Goal: Task Accomplishment & Management: Manage account settings

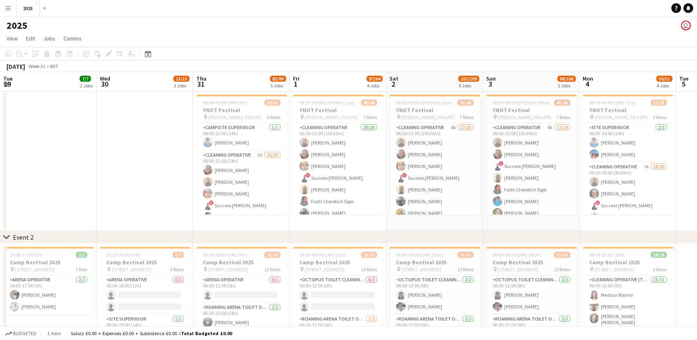
scroll to position [225, 0]
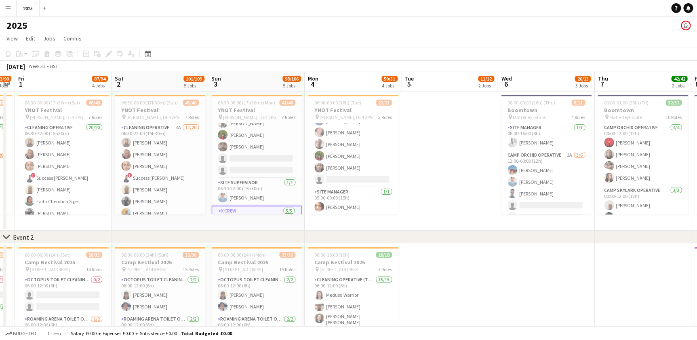
click at [8, 9] on app-icon "Menu" at bounding box center [8, 8] width 6 height 6
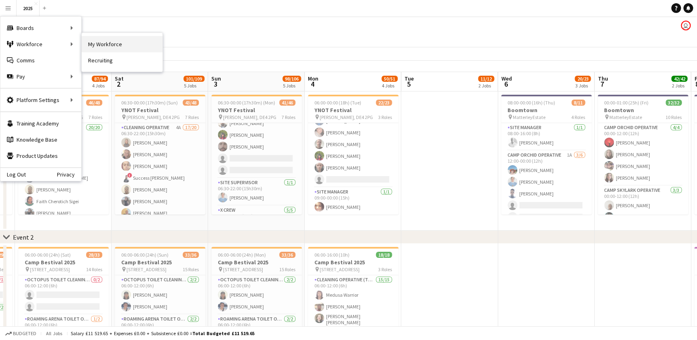
click at [93, 41] on link "My Workforce" at bounding box center [122, 44] width 81 height 16
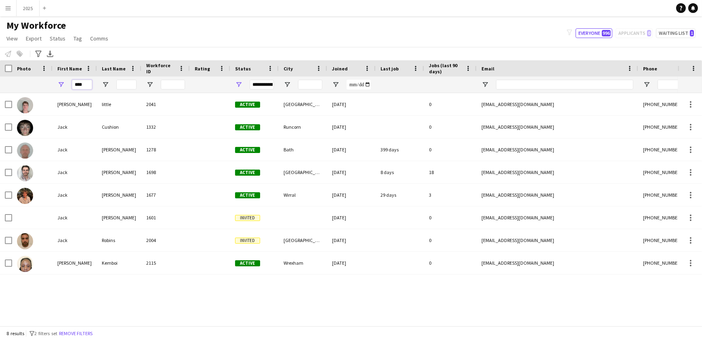
click at [81, 84] on input "****" at bounding box center [82, 85] width 20 height 10
click at [87, 83] on input "****" at bounding box center [82, 85] width 20 height 10
type input "*"
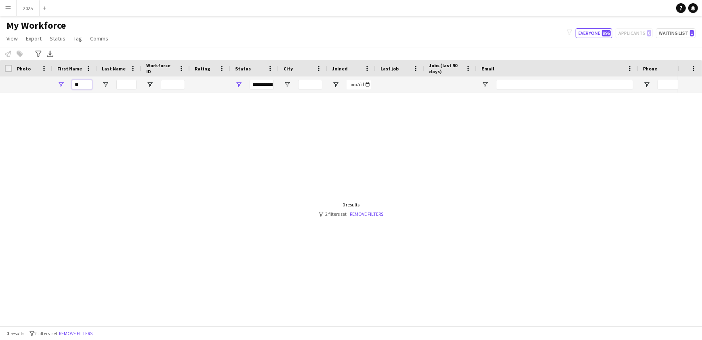
type input "*"
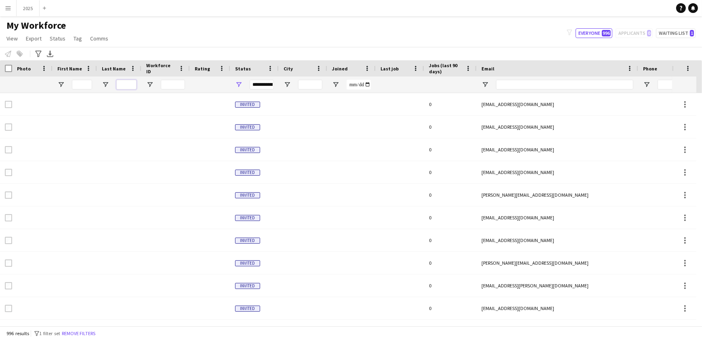
click at [124, 86] on input "Last Name Filter Input" at bounding box center [126, 85] width 20 height 10
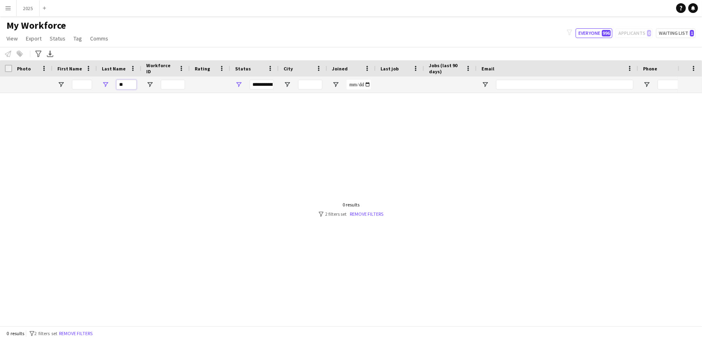
type input "*"
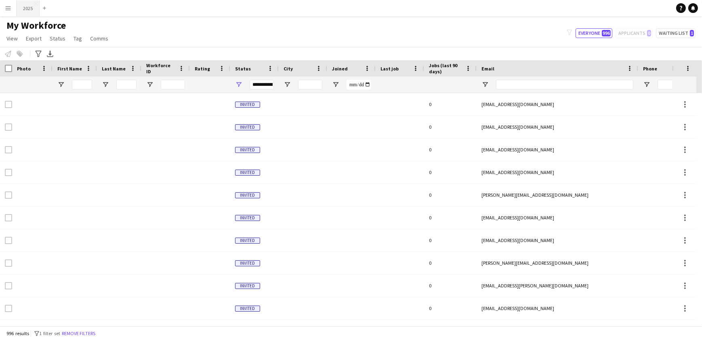
click at [25, 12] on button "2025 Close" at bounding box center [28, 8] width 23 height 16
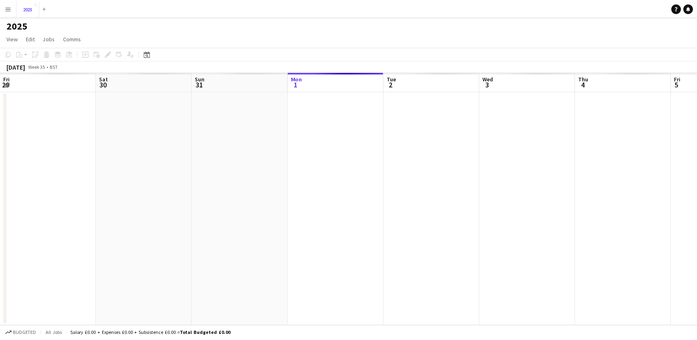
scroll to position [0, 193]
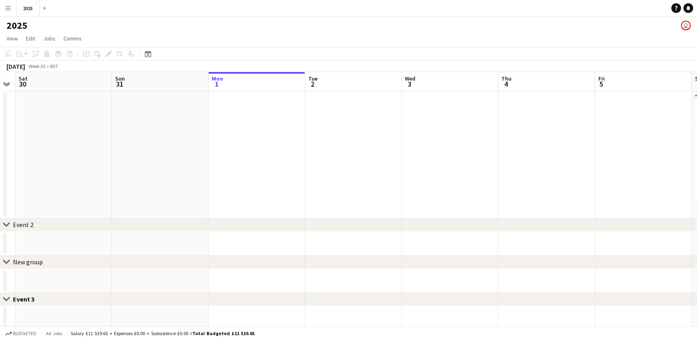
drag, startPoint x: 167, startPoint y: 162, endPoint x: 203, endPoint y: 158, distance: 35.8
click at [342, 158] on app-calendar-viewport "Thu 28 Fri 29 Sat 30 Sun 31 Mon 1 Tue 2 Wed 3 Thu 4 Fri 5 Sat 6 4/4 1 Job Sun 7…" at bounding box center [348, 288] width 697 height 432
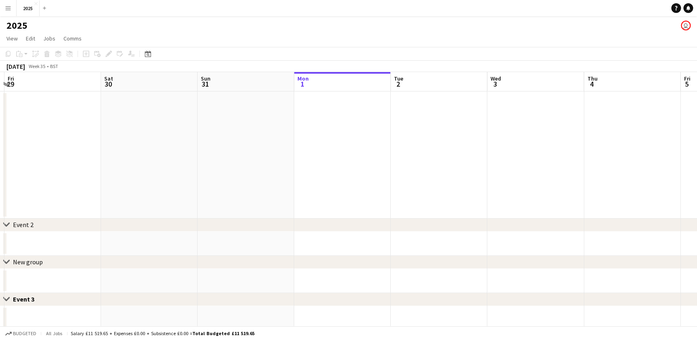
drag, startPoint x: 181, startPoint y: 166, endPoint x: 215, endPoint y: 174, distance: 34.2
click at [308, 165] on app-calendar-viewport "Wed 27 Thu 28 Fri 29 Sat 30 Sun 31 Mon 1 Tue 2 Wed 3 Thu 4 Fri 5 Sat 6 4/4 1 Jo…" at bounding box center [348, 288] width 697 height 432
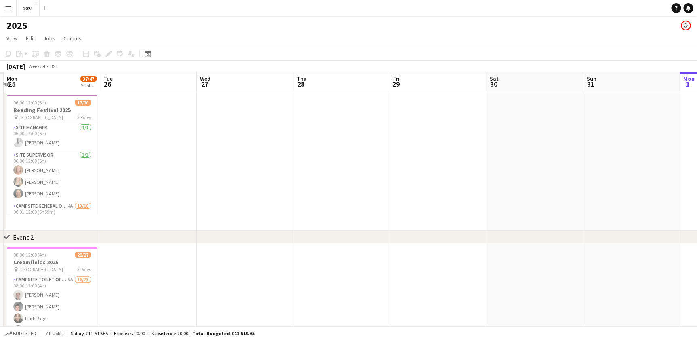
drag, startPoint x: 158, startPoint y: 189, endPoint x: 281, endPoint y: 191, distance: 123.7
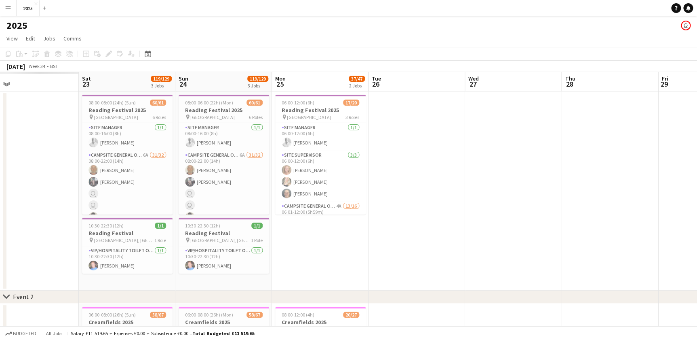
drag, startPoint x: 233, startPoint y: 205, endPoint x: 311, endPoint y: 200, distance: 78.5
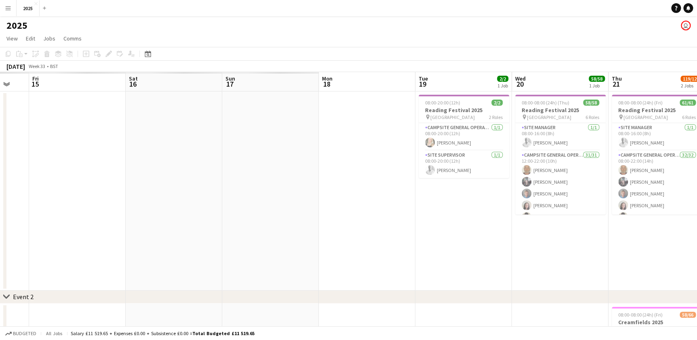
drag, startPoint x: 74, startPoint y: 207, endPoint x: 56, endPoint y: 197, distance: 21.0
drag, startPoint x: 56, startPoint y: 197, endPoint x: 76, endPoint y: 194, distance: 20.4
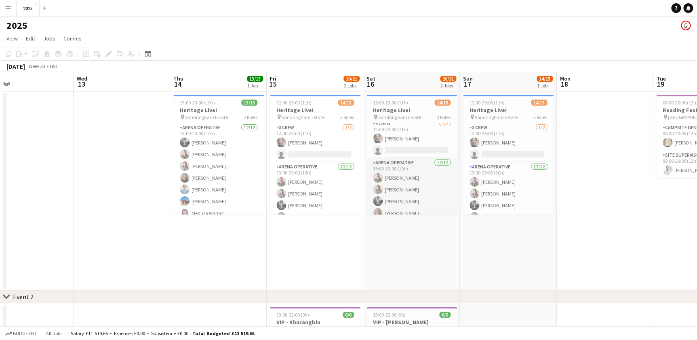
scroll to position [0, 0]
click at [403, 141] on app-card-role "X Crew [DATE] 12:00-23:00 (11h) [PERSON_NAME] single-neutral-actions" at bounding box center [412, 142] width 91 height 39
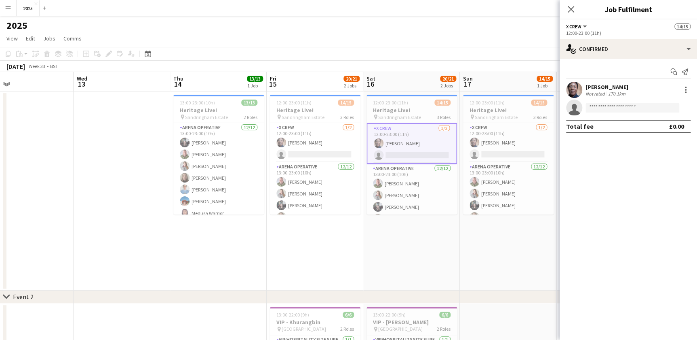
click at [614, 83] on div "[PERSON_NAME]" at bounding box center [607, 86] width 43 height 7
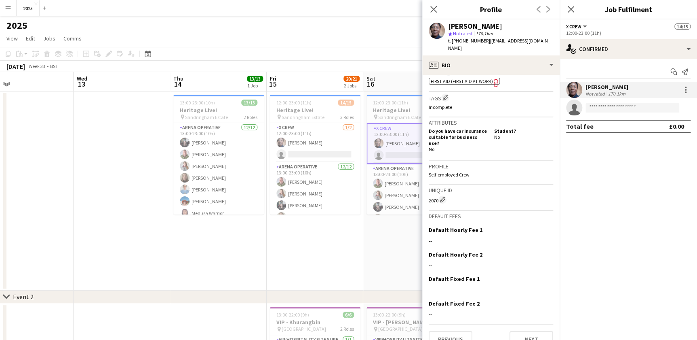
scroll to position [299, 0]
click at [453, 330] on button "Previous" at bounding box center [451, 338] width 44 height 16
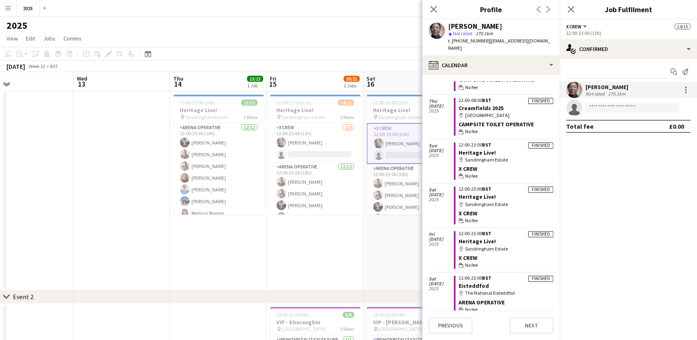
scroll to position [184, 0]
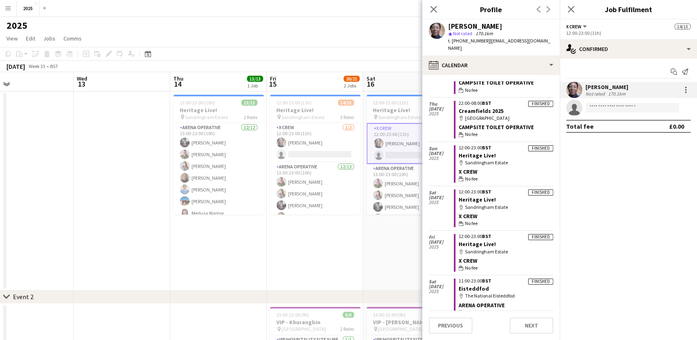
drag, startPoint x: 344, startPoint y: 267, endPoint x: 249, endPoint y: 270, distance: 95.9
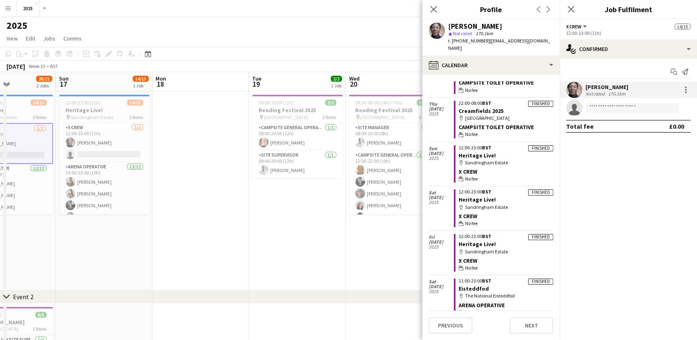
drag, startPoint x: 251, startPoint y: 256, endPoint x: 240, endPoint y: 256, distance: 10.9
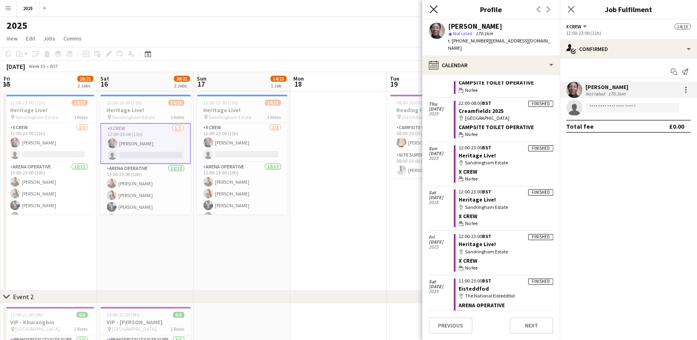
click at [435, 11] on icon at bounding box center [434, 9] width 8 height 8
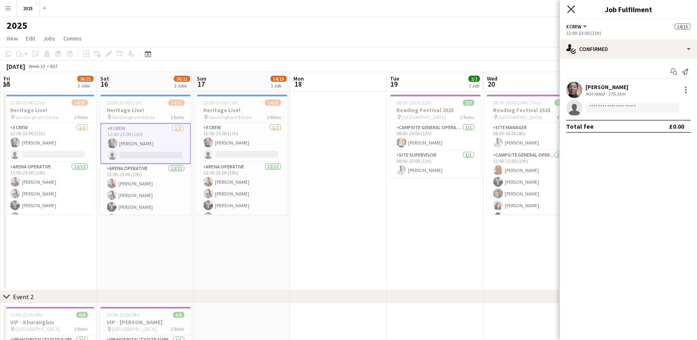
click at [571, 10] on icon at bounding box center [571, 9] width 8 height 8
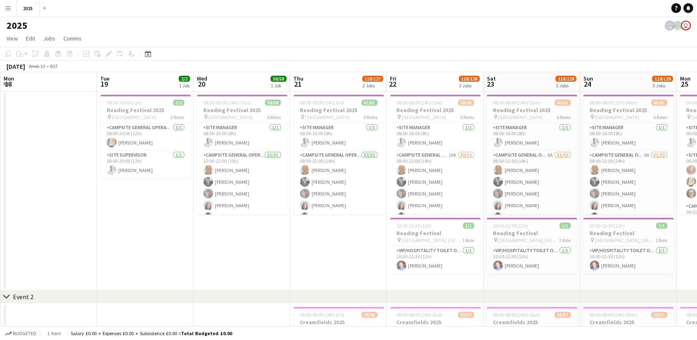
scroll to position [0, 255]
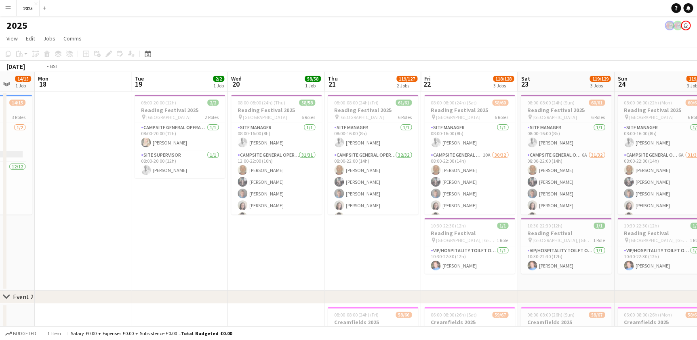
drag, startPoint x: 328, startPoint y: 233, endPoint x: 200, endPoint y: 240, distance: 128.3
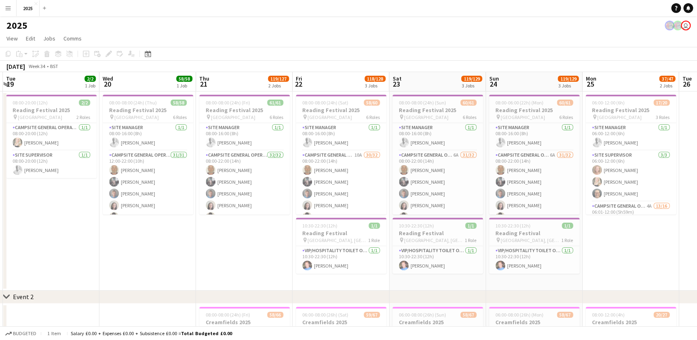
drag, startPoint x: 231, startPoint y: 244, endPoint x: 184, endPoint y: 243, distance: 47.3
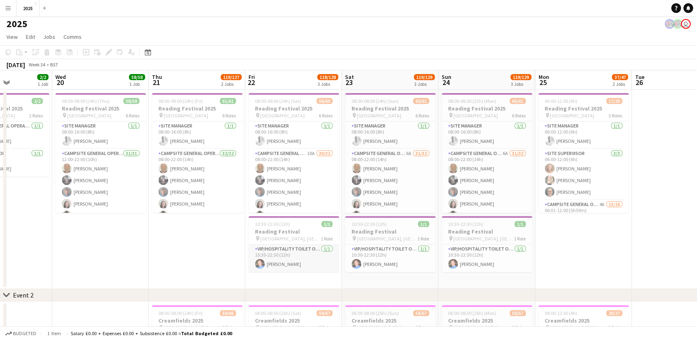
scroll to position [0, 0]
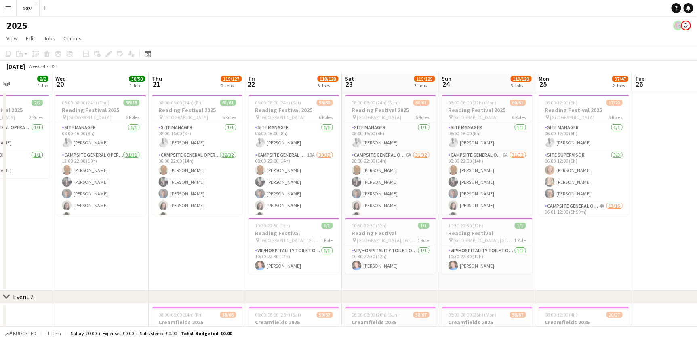
drag, startPoint x: 157, startPoint y: 256, endPoint x: 111, endPoint y: 255, distance: 46.1
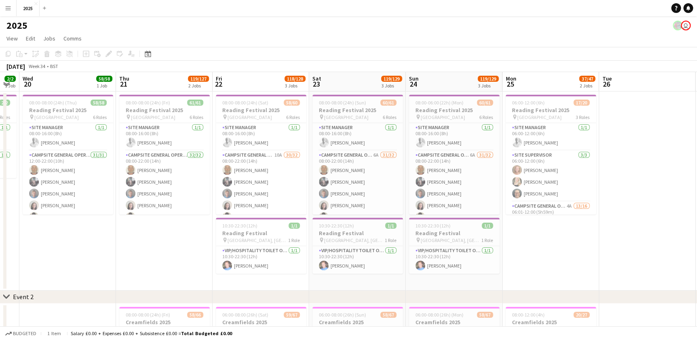
drag, startPoint x: 111, startPoint y: 255, endPoint x: 152, endPoint y: 252, distance: 40.9
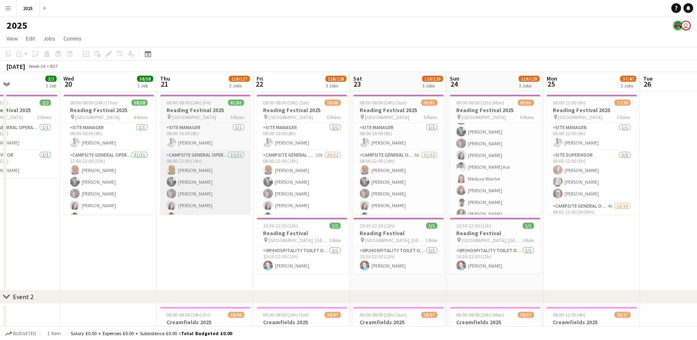
scroll to position [73, 0]
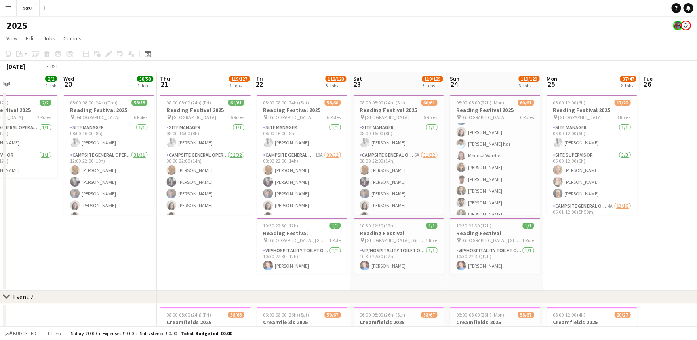
drag, startPoint x: 138, startPoint y: 239, endPoint x: 53, endPoint y: 235, distance: 85.0
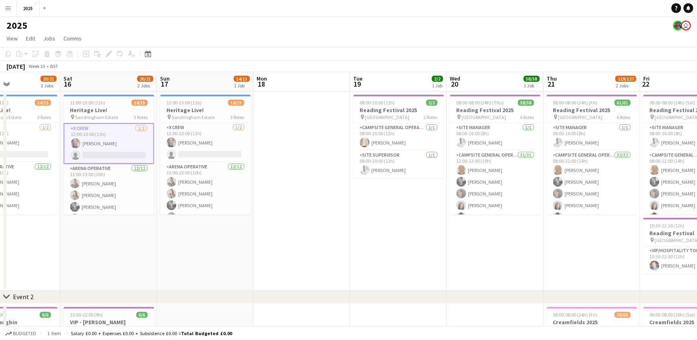
drag, startPoint x: 105, startPoint y: 259, endPoint x: 187, endPoint y: 267, distance: 81.6
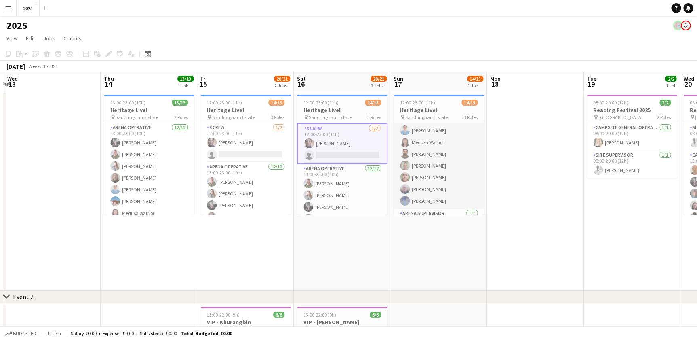
scroll to position [0, 0]
drag, startPoint x: 242, startPoint y: 235, endPoint x: 299, endPoint y: 243, distance: 57.5
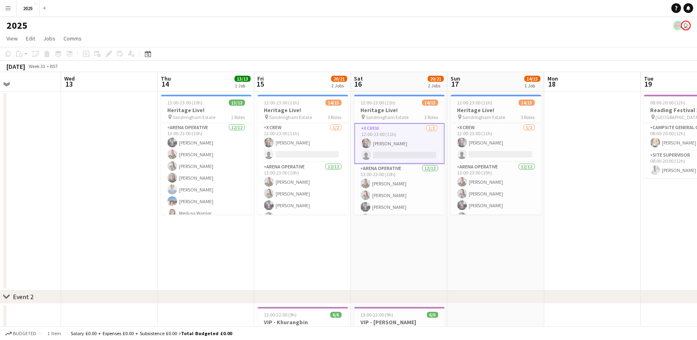
drag, startPoint x: 329, startPoint y: 247, endPoint x: 250, endPoint y: 247, distance: 78.8
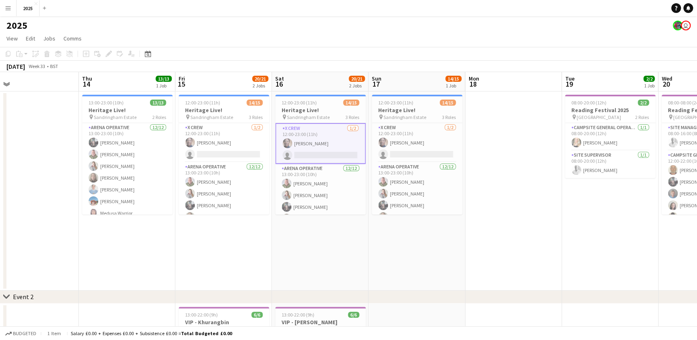
drag, startPoint x: 277, startPoint y: 247, endPoint x: 375, endPoint y: 248, distance: 97.8
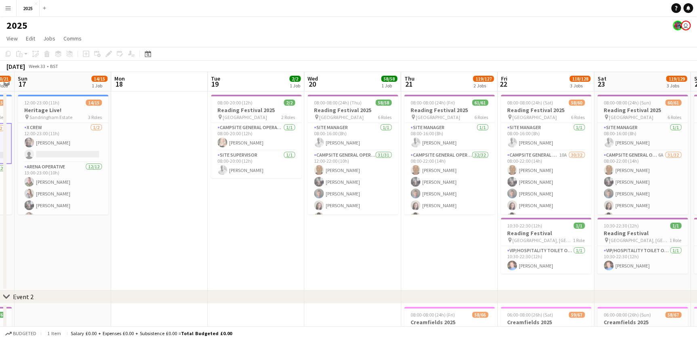
drag, startPoint x: 375, startPoint y: 248, endPoint x: 161, endPoint y: 248, distance: 213.8
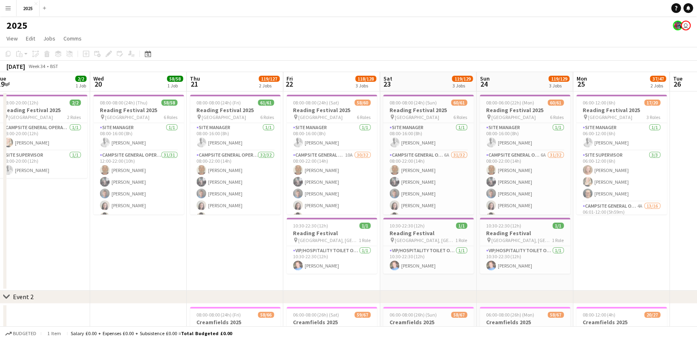
drag, startPoint x: 247, startPoint y: 252, endPoint x: 141, endPoint y: 257, distance: 105.6
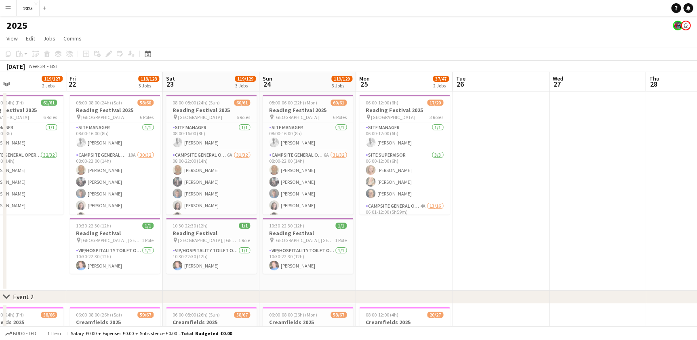
drag, startPoint x: 342, startPoint y: 280, endPoint x: 306, endPoint y: 284, distance: 36.2
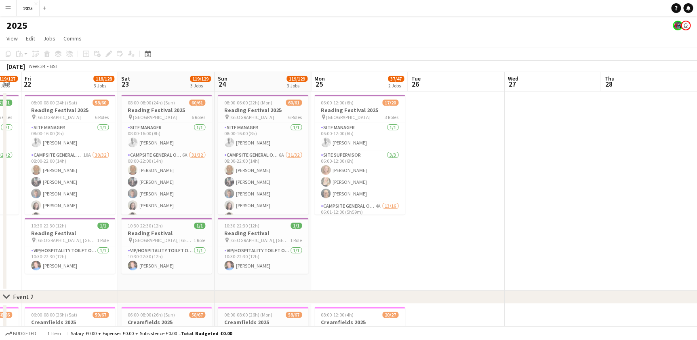
drag, startPoint x: 238, startPoint y: 277, endPoint x: 291, endPoint y: 274, distance: 52.6
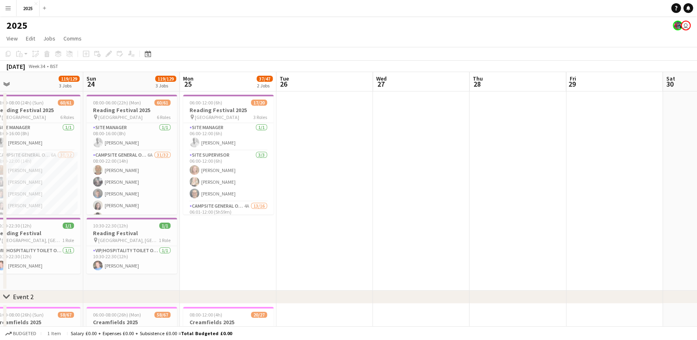
drag, startPoint x: 249, startPoint y: 244, endPoint x: 387, endPoint y: 249, distance: 137.9
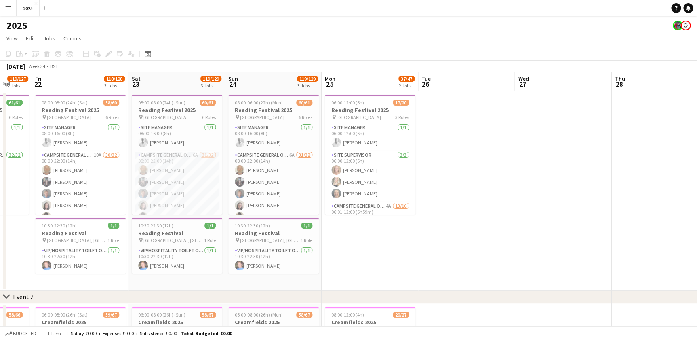
drag, startPoint x: 231, startPoint y: 282, endPoint x: 238, endPoint y: 281, distance: 7.7
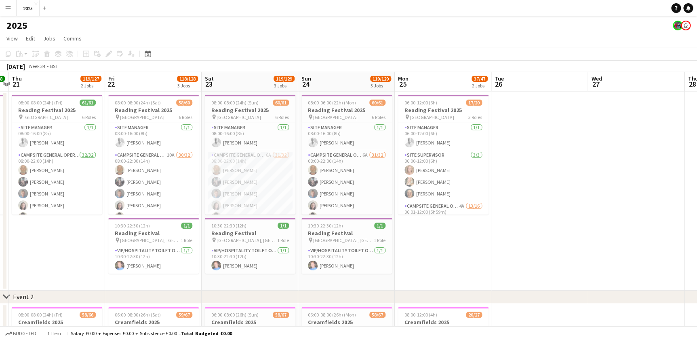
drag, startPoint x: 203, startPoint y: 282, endPoint x: 267, endPoint y: 280, distance: 63.9
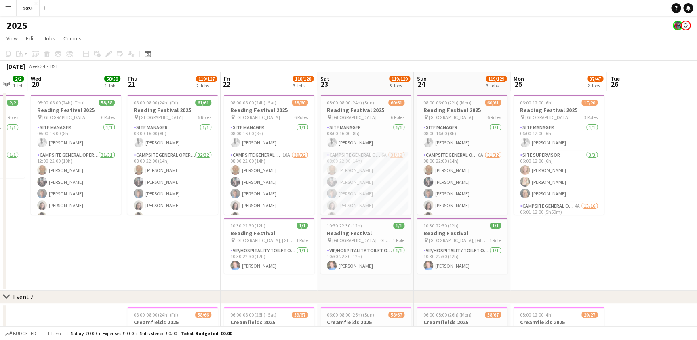
drag, startPoint x: 187, startPoint y: 281, endPoint x: 156, endPoint y: 279, distance: 31.1
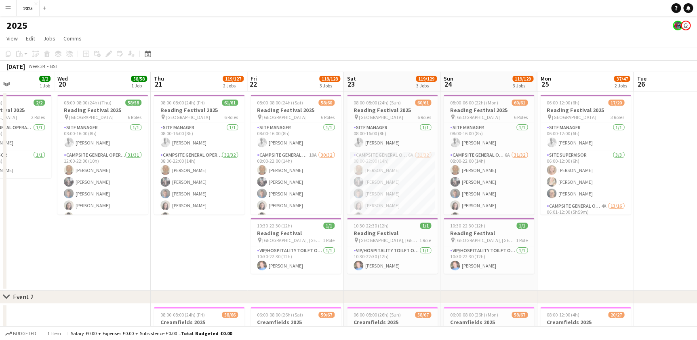
drag, startPoint x: 142, startPoint y: 278, endPoint x: 156, endPoint y: 274, distance: 14.3
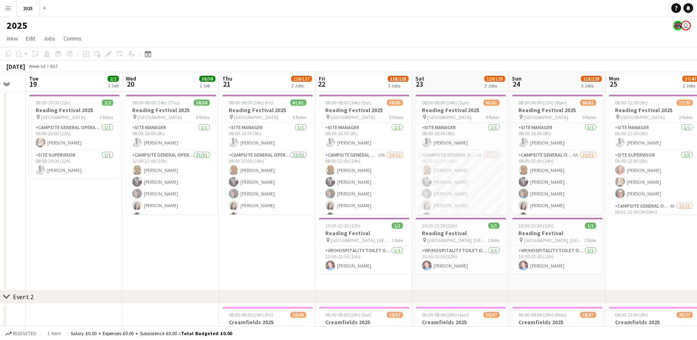
drag, startPoint x: 150, startPoint y: 271, endPoint x: 161, endPoint y: 271, distance: 11.3
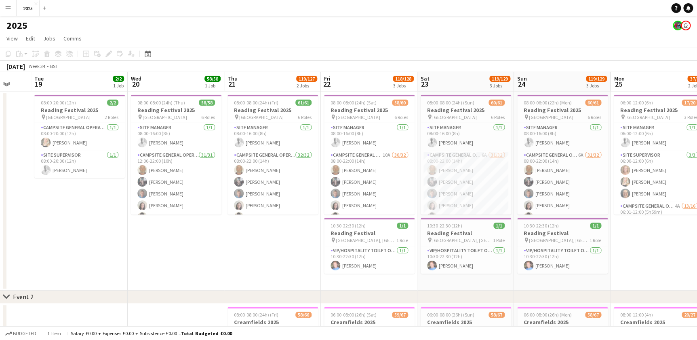
drag, startPoint x: 181, startPoint y: 270, endPoint x: 137, endPoint y: 271, distance: 44.9
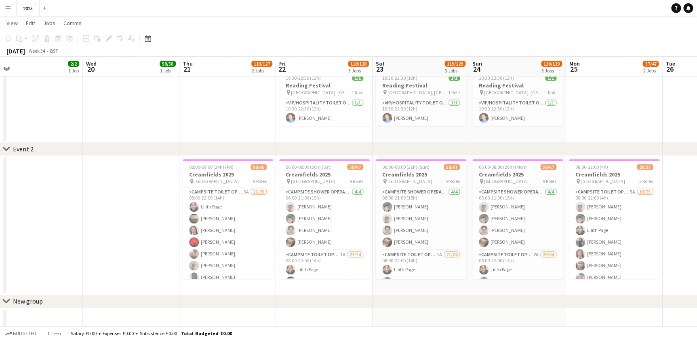
scroll to position [0, 251]
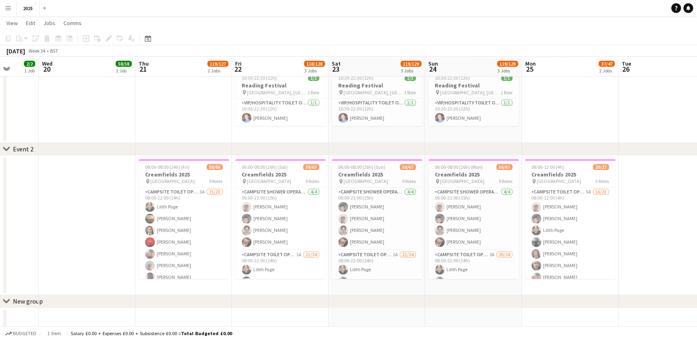
drag, startPoint x: 340, startPoint y: 287, endPoint x: 295, endPoint y: 287, distance: 44.1
click at [295, 287] on app-calendar-viewport "Sun 17 14/15 1 Job Mon 18 Tue 19 2/2 1 Job Wed 20 58/58 1 Job Thu 21 119/127 2 …" at bounding box center [348, 214] width 697 height 659
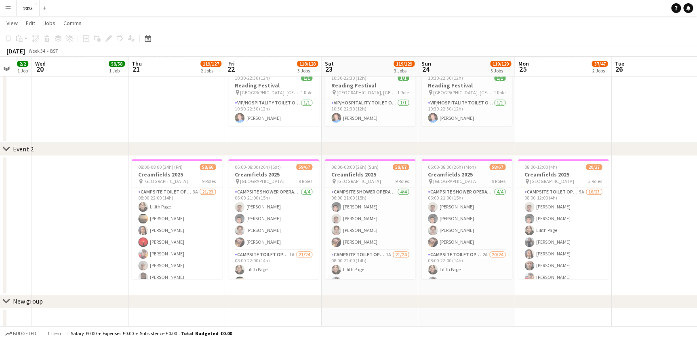
drag, startPoint x: 402, startPoint y: 291, endPoint x: 343, endPoint y: 297, distance: 59.3
click at [343, 297] on div "chevron-right Event 2 chevron-right New group Close set Event 3 Close set Event…" at bounding box center [348, 214] width 697 height 659
drag, startPoint x: 318, startPoint y: 292, endPoint x: 330, endPoint y: 291, distance: 11.8
click at [330, 291] on app-calendar-viewport "Sun 17 14/15 1 Job Mon 18 Tue 19 2/2 1 Job Wed 20 58/58 1 Job Thu 21 119/127 2 …" at bounding box center [348, 214] width 697 height 659
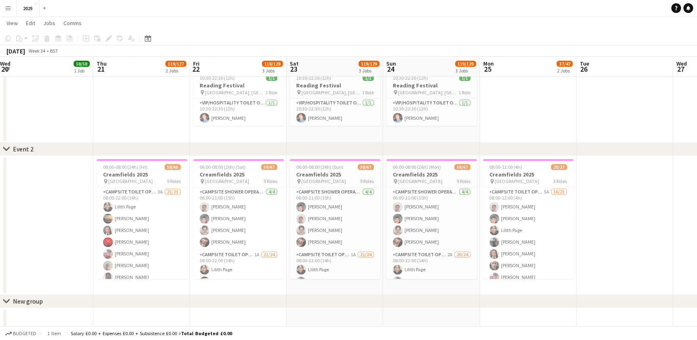
drag, startPoint x: 284, startPoint y: 291, endPoint x: 272, endPoint y: 291, distance: 12.2
click at [272, 291] on app-calendar-viewport "Sun 17 14/15 1 Job Mon 18 Tue 19 2/2 1 Job Wed 20 58/58 1 Job Thu 21 119/127 2 …" at bounding box center [348, 214] width 697 height 659
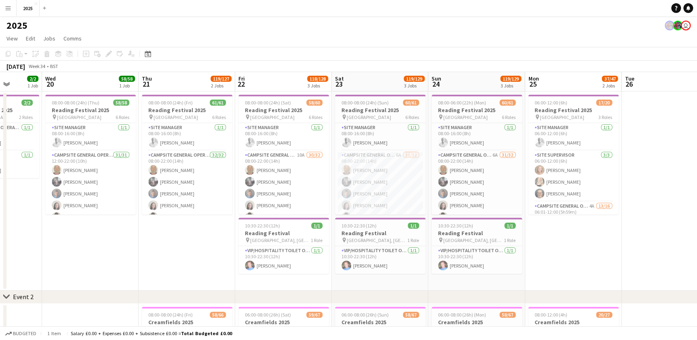
drag, startPoint x: 178, startPoint y: 289, endPoint x: 216, endPoint y: 286, distance: 38.1
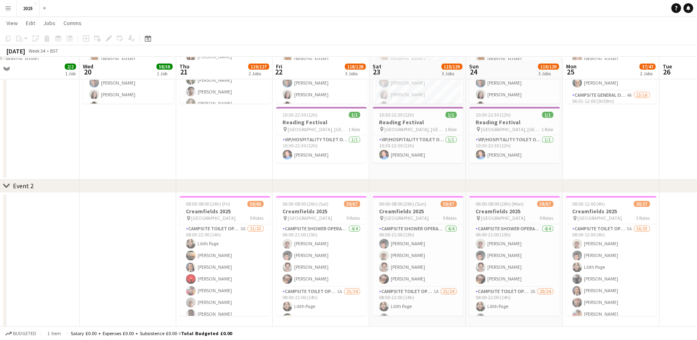
scroll to position [147, 0]
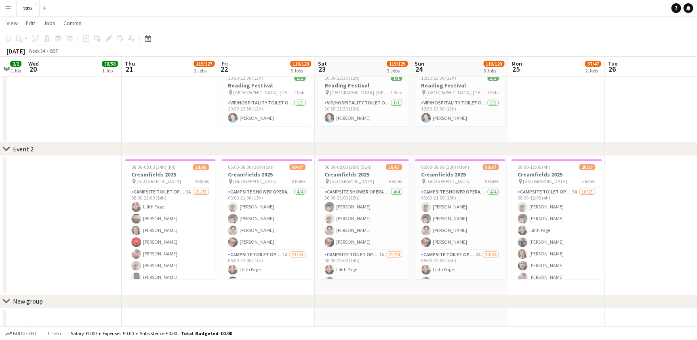
drag, startPoint x: 291, startPoint y: 285, endPoint x: 227, endPoint y: 287, distance: 63.9
click at [227, 287] on app-calendar-viewport "Sun 17 14/15 1 Job Mon 18 Tue 19 2/2 1 Job Wed 20 58/58 1 Job Thu 21 119/127 2 …" at bounding box center [348, 214] width 697 height 659
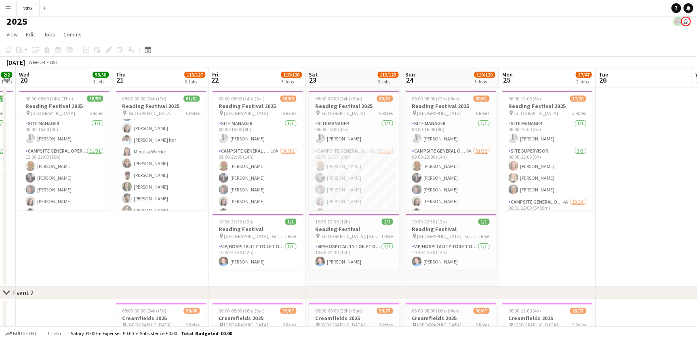
scroll to position [0, 0]
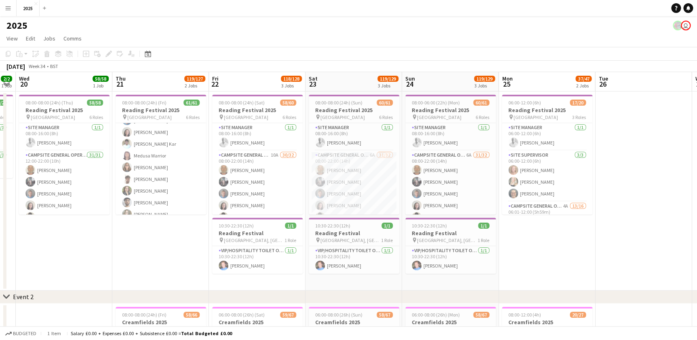
drag, startPoint x: 329, startPoint y: 282, endPoint x: 390, endPoint y: 279, distance: 61.5
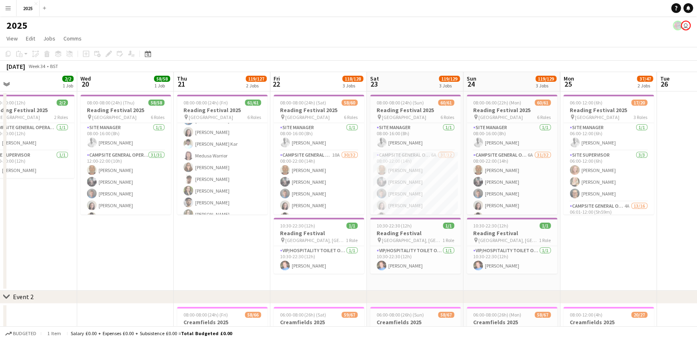
drag, startPoint x: 192, startPoint y: 268, endPoint x: 215, endPoint y: 268, distance: 22.2
